Goal: Transaction & Acquisition: Purchase product/service

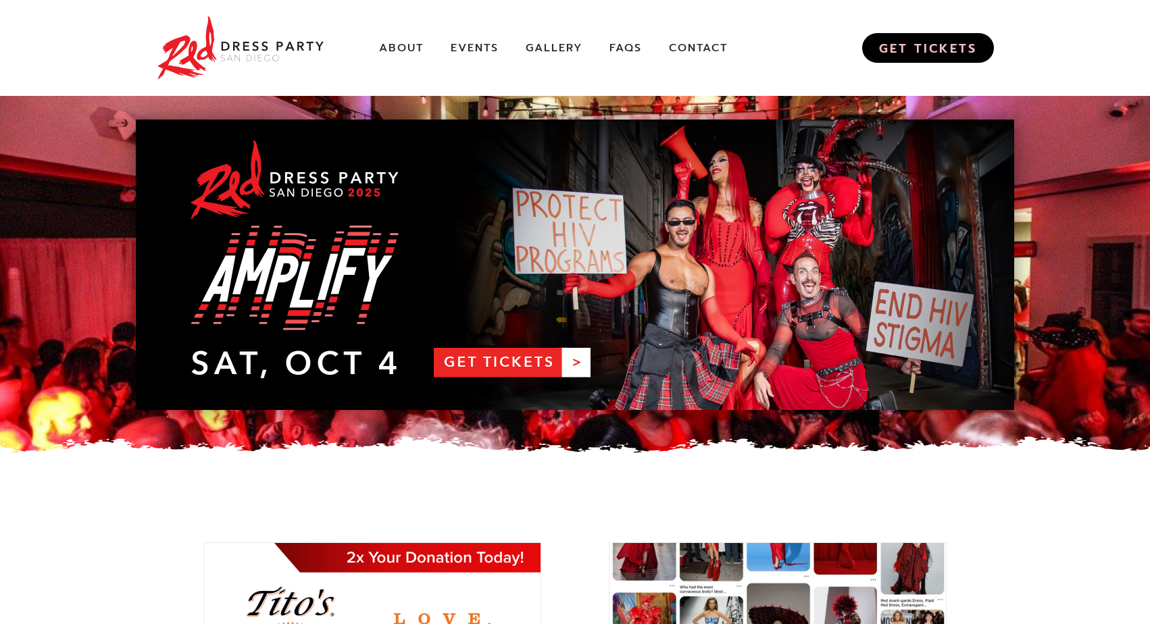
click at [915, 46] on link "GET TICKETS" at bounding box center [928, 48] width 132 height 30
click at [547, 46] on link "Gallery" at bounding box center [553, 48] width 57 height 14
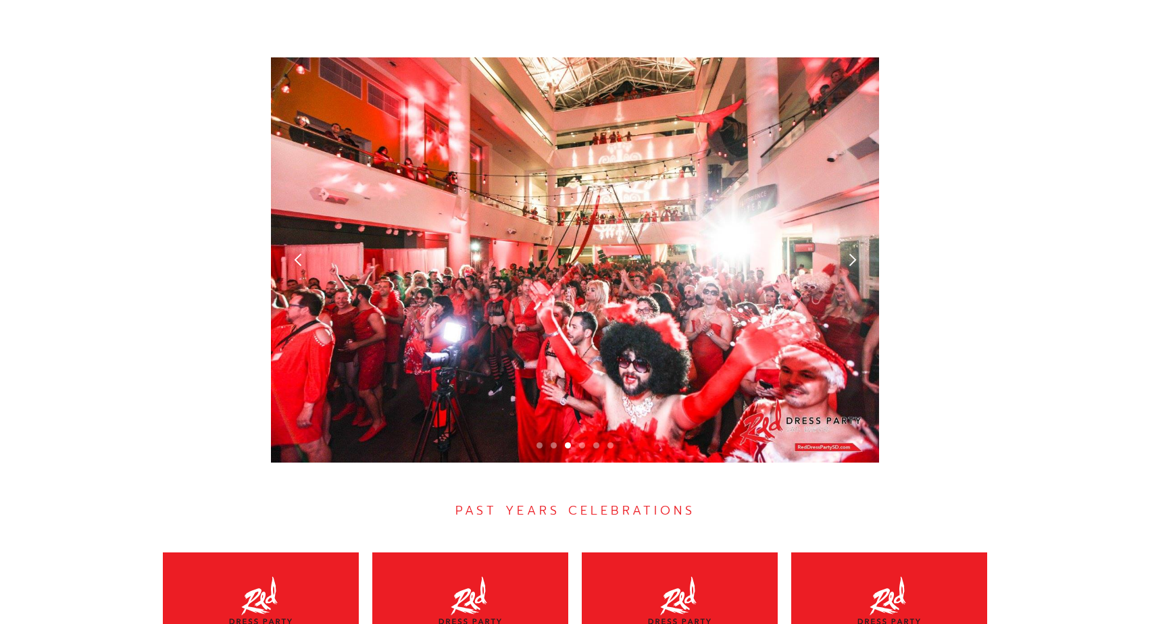
scroll to position [3785, 0]
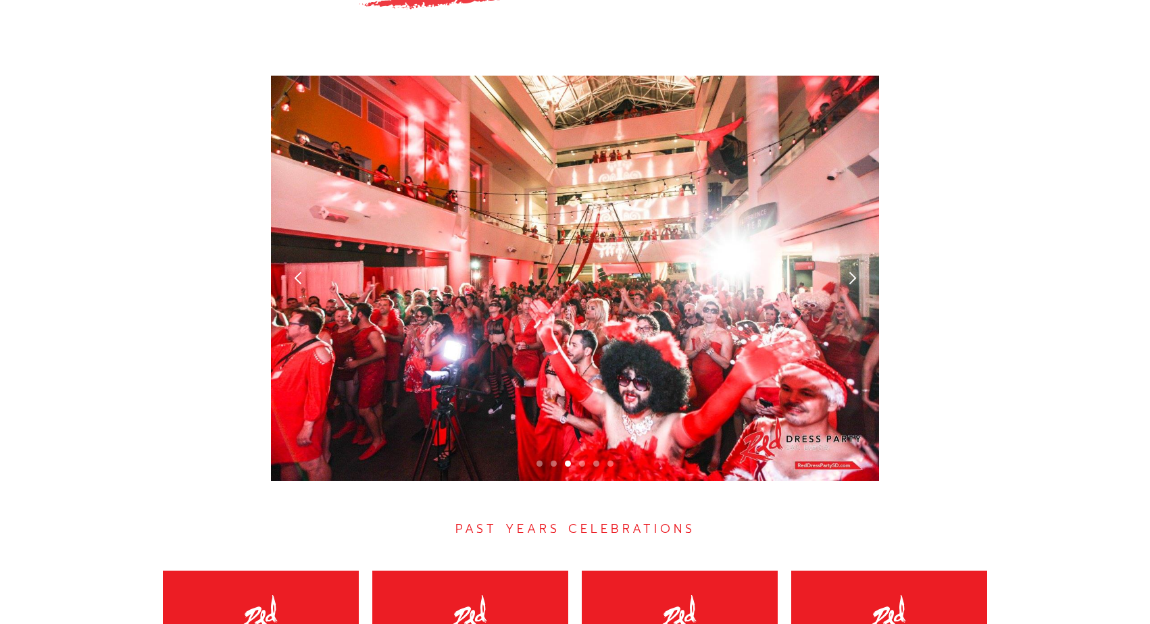
click at [852, 271] on div "next slide" at bounding box center [852, 278] width 14 height 14
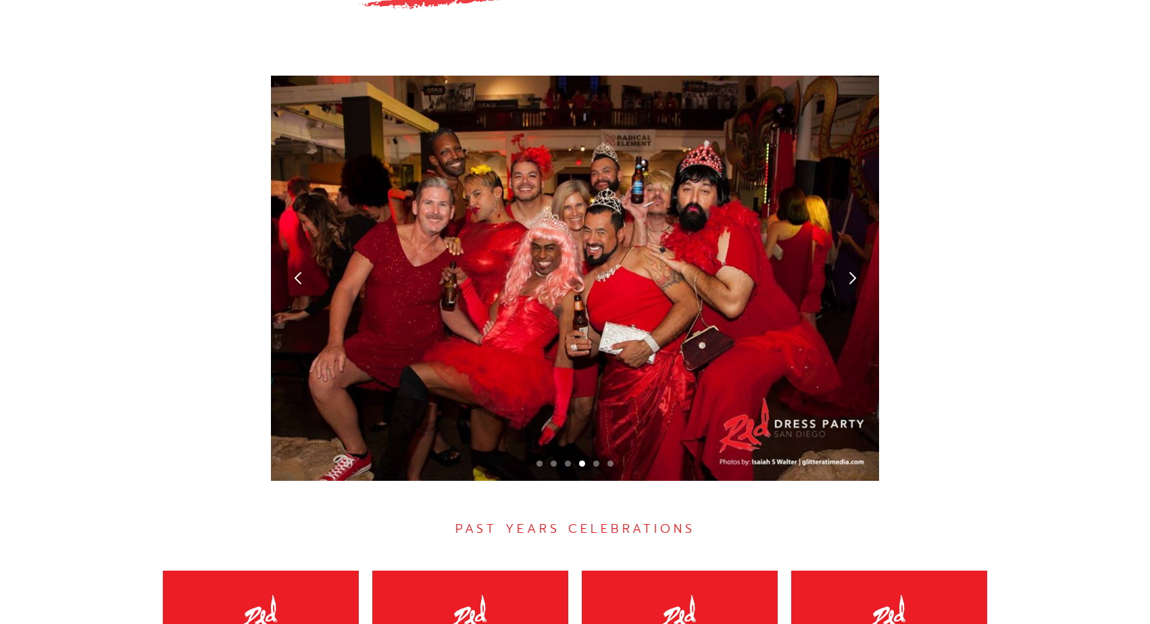
click at [852, 271] on div "next slide" at bounding box center [852, 278] width 14 height 14
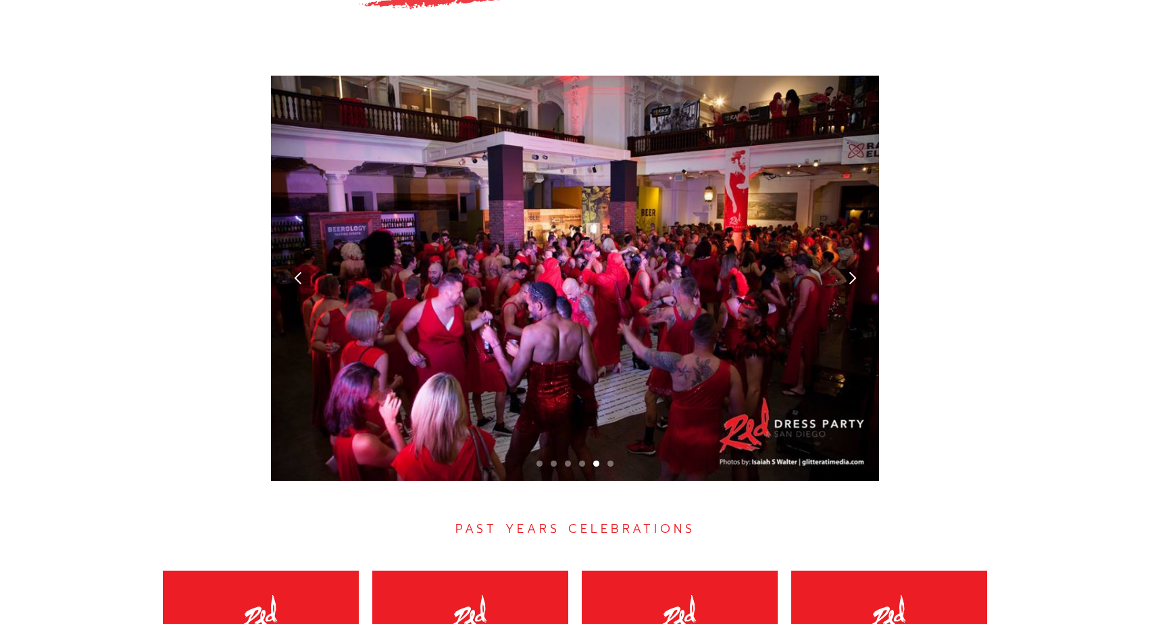
click at [852, 271] on div "next slide" at bounding box center [852, 278] width 14 height 14
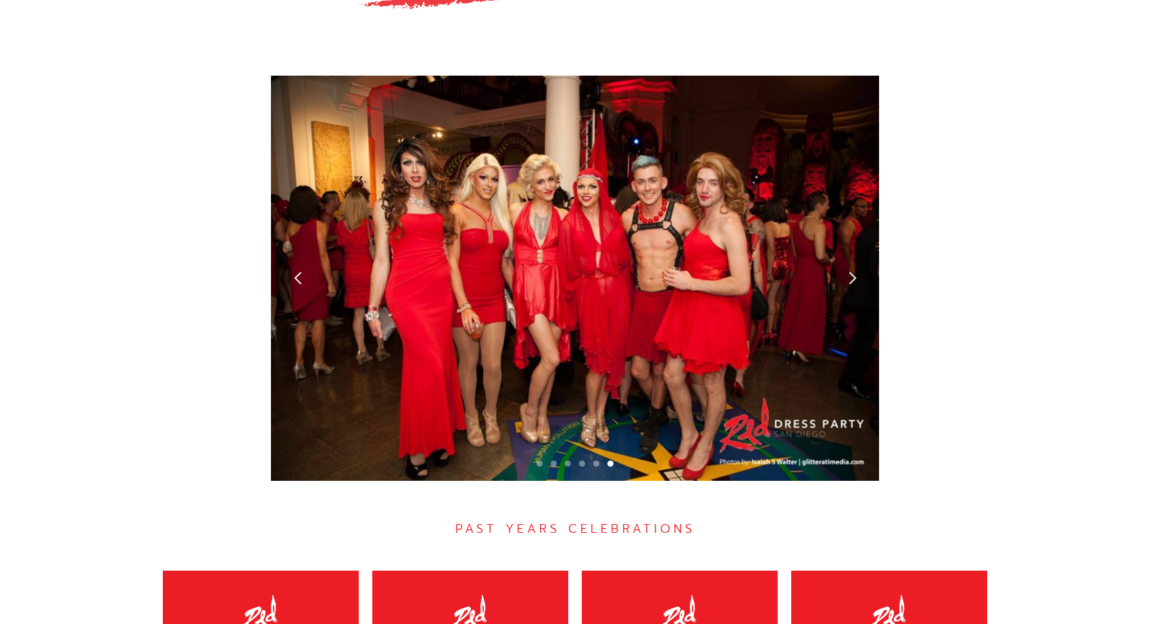
click at [852, 271] on div "next slide" at bounding box center [852, 278] width 14 height 14
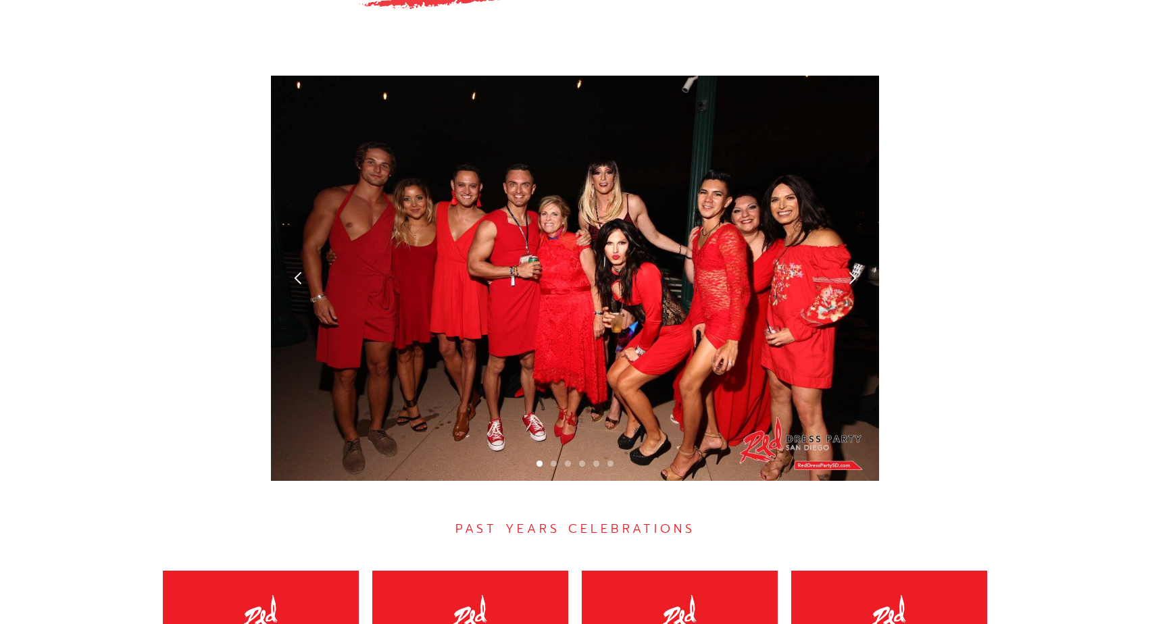
click at [852, 271] on div "next slide" at bounding box center [852, 278] width 14 height 14
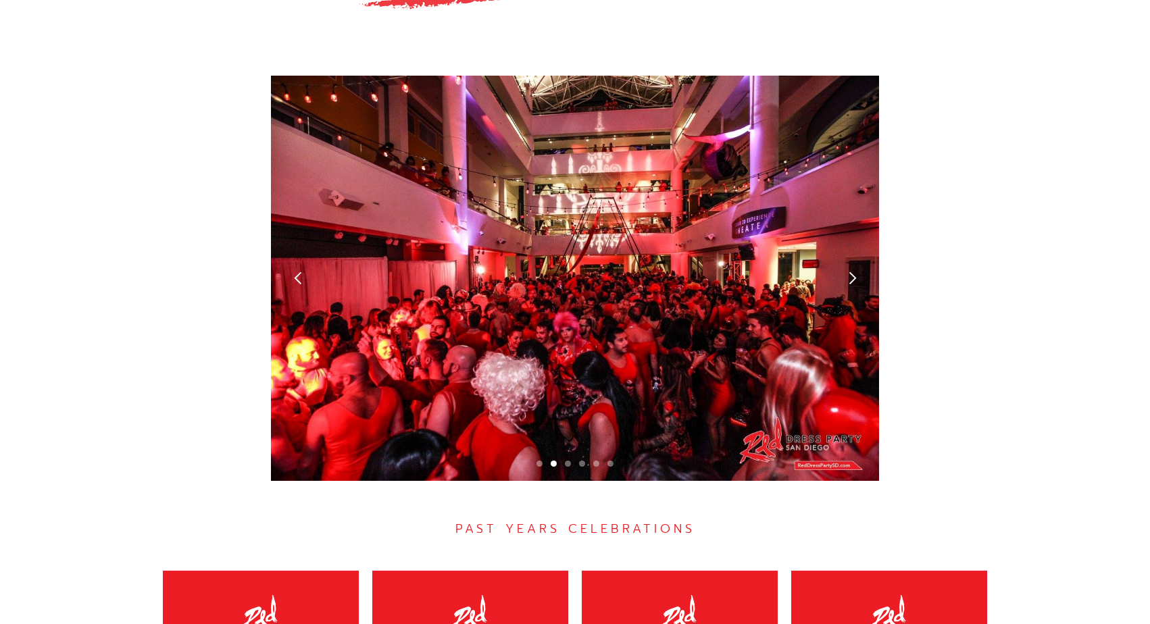
click at [852, 271] on div "next slide" at bounding box center [852, 278] width 14 height 14
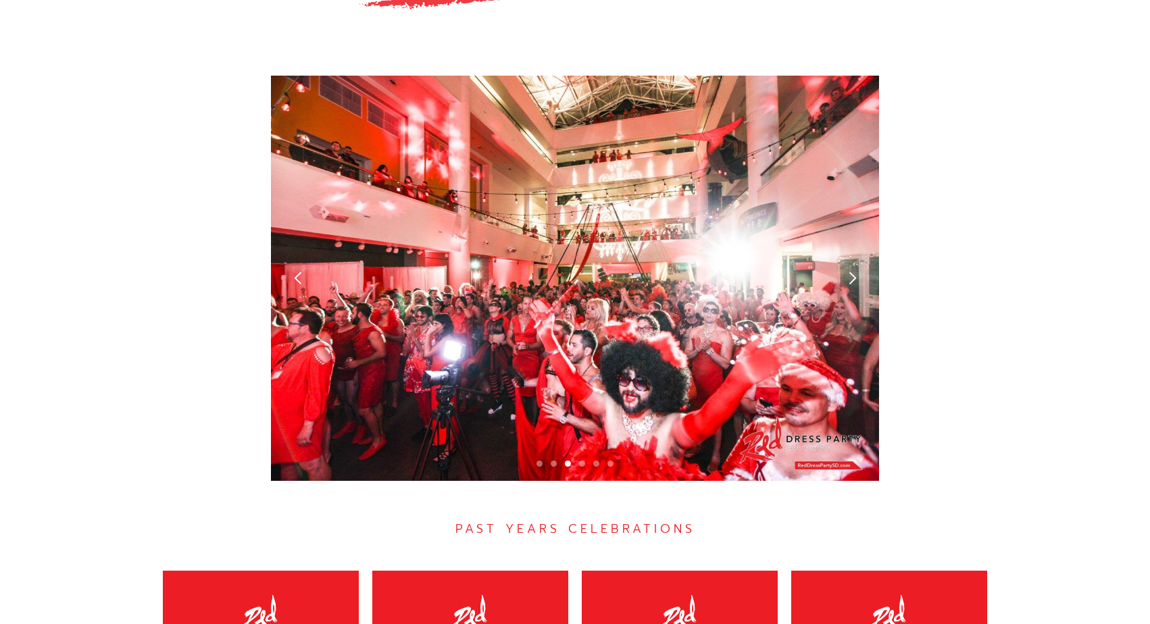
click at [852, 271] on div "next slide" at bounding box center [852, 278] width 14 height 14
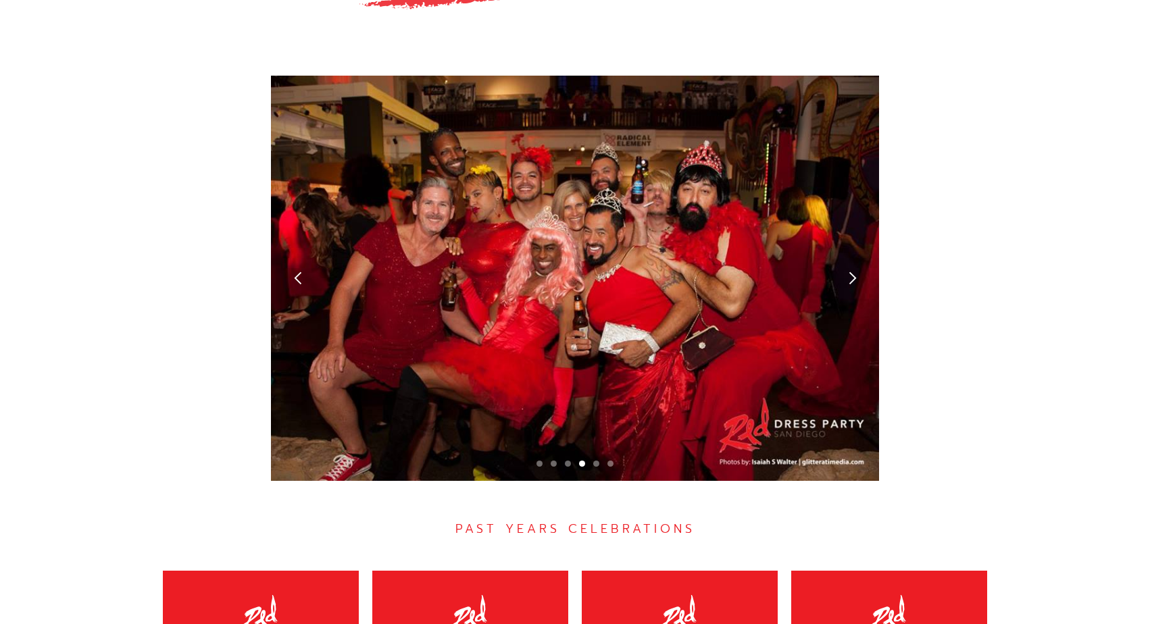
click at [852, 271] on div "next slide" at bounding box center [852, 278] width 14 height 14
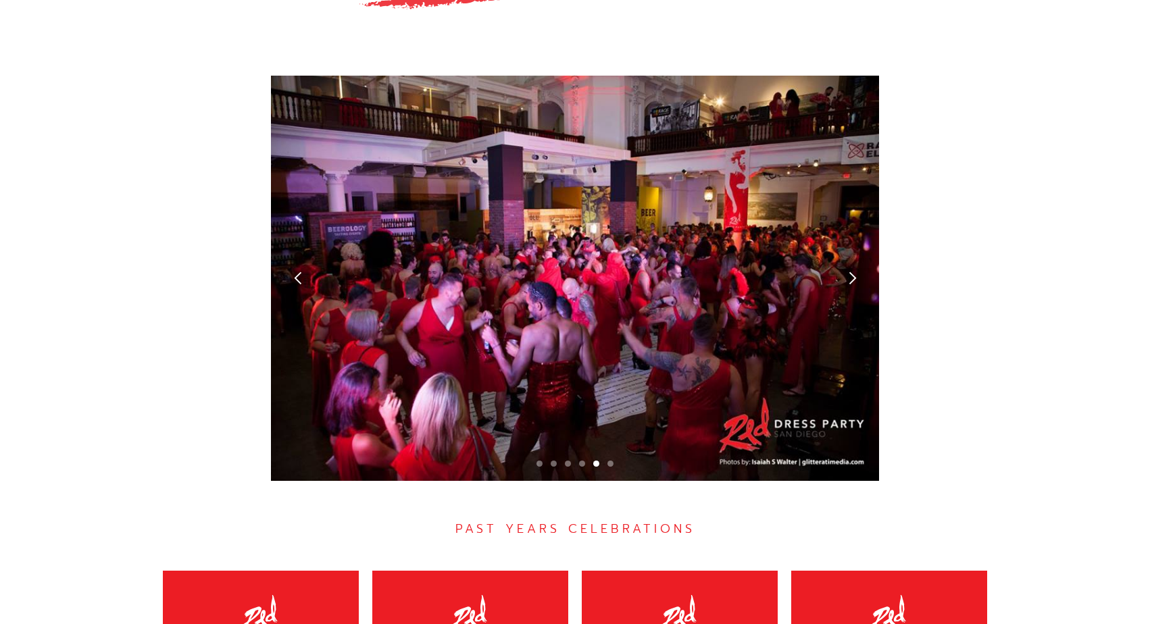
click at [852, 271] on div "next slide" at bounding box center [852, 278] width 14 height 14
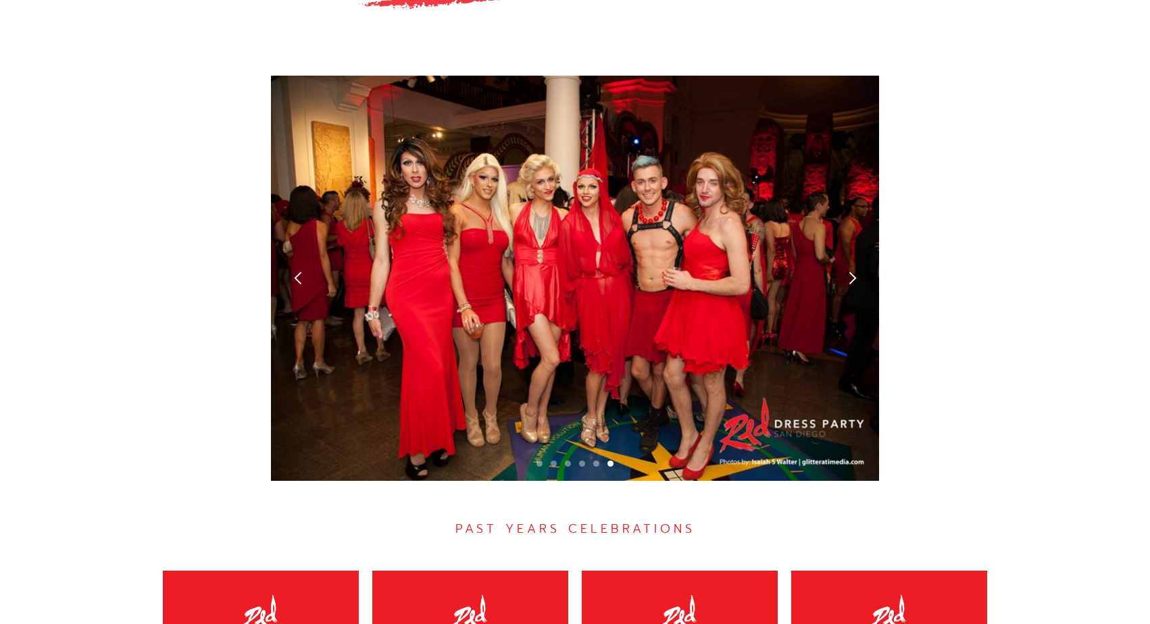
click at [852, 271] on div "next slide" at bounding box center [852, 278] width 14 height 14
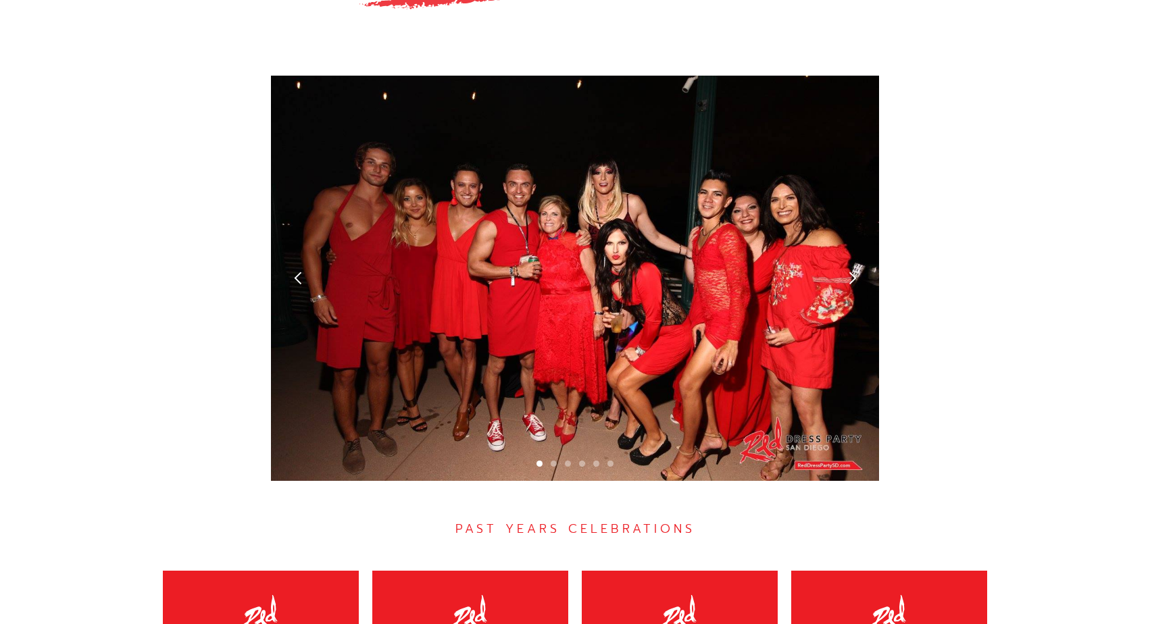
click at [852, 271] on div "next slide" at bounding box center [852, 278] width 14 height 14
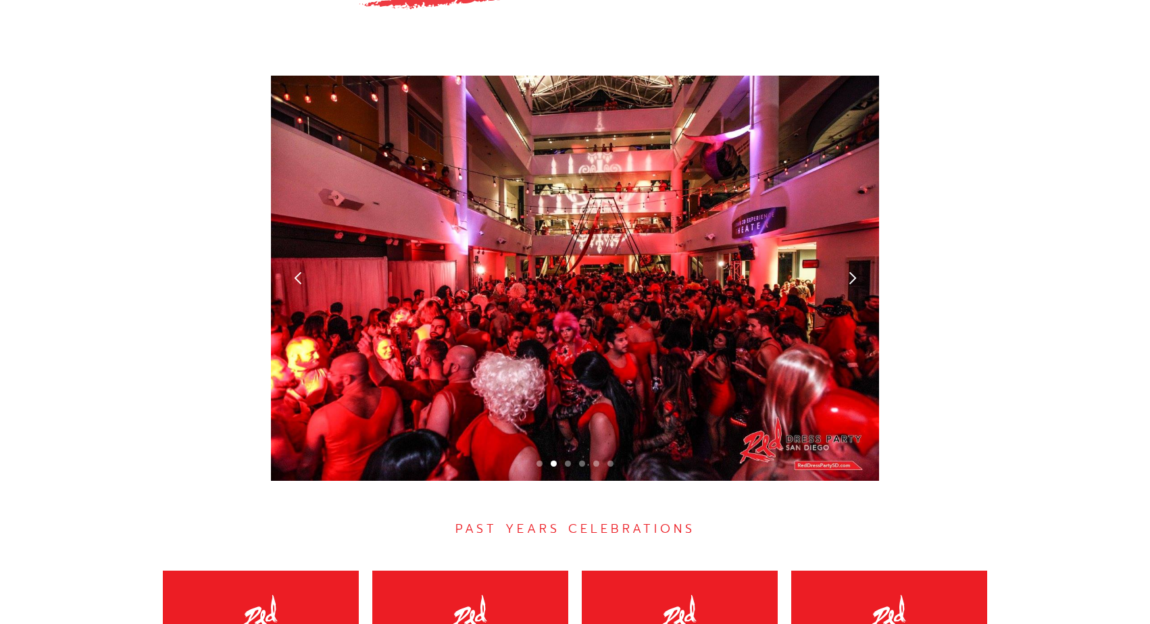
click at [852, 271] on div "next slide" at bounding box center [852, 278] width 14 height 14
